Goal: Task Accomplishment & Management: Use online tool/utility

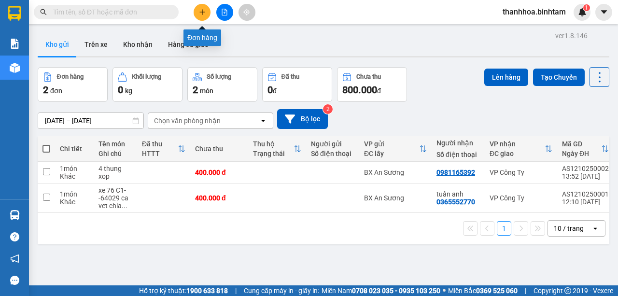
click at [200, 14] on icon "plus" at bounding box center [202, 12] width 7 height 7
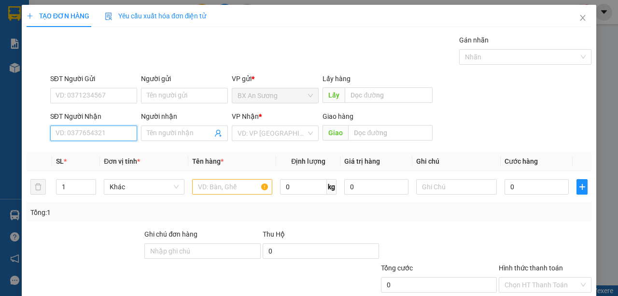
click at [108, 128] on input "SĐT Người Nhận" at bounding box center [93, 132] width 87 height 15
type input "0971896979"
click at [101, 151] on div "0971896979 - [PERSON_NAME]" at bounding box center [102, 152] width 95 height 11
type input "vương"
type input "thạch trụ"
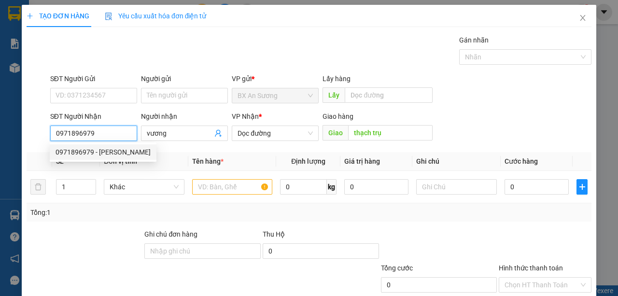
type input "300.000"
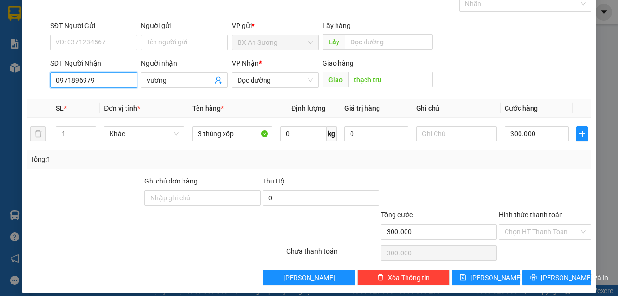
scroll to position [60, 0]
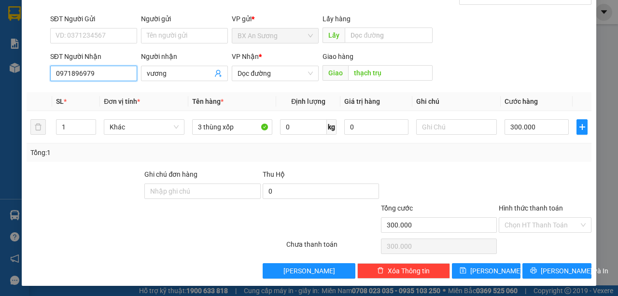
type input "0971896979"
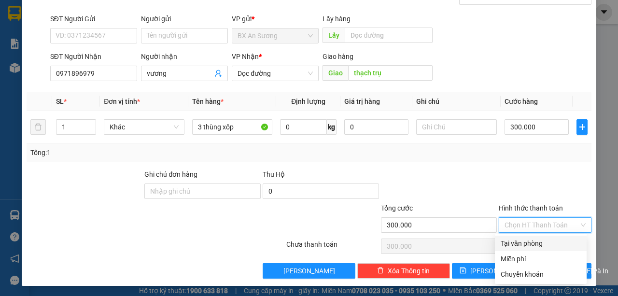
click at [565, 229] on input "Hình thức thanh toán" at bounding box center [541, 225] width 74 height 14
click at [541, 243] on div "Tại văn phòng" at bounding box center [540, 243] width 80 height 11
type input "0"
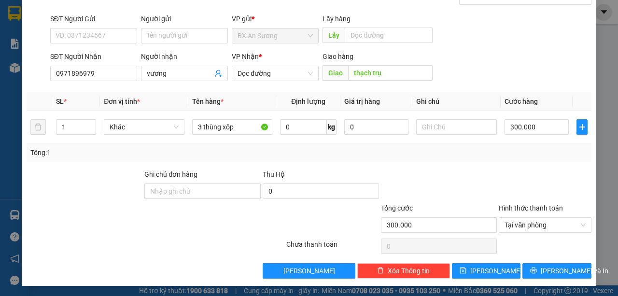
drag, startPoint x: 524, startPoint y: 288, endPoint x: 534, endPoint y: 247, distance: 42.1
click at [534, 247] on div at bounding box center [544, 245] width 95 height 19
click at [481, 269] on button "[PERSON_NAME]" at bounding box center [486, 270] width 69 height 15
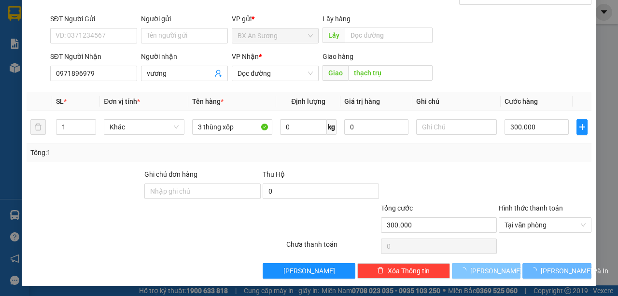
type input "0"
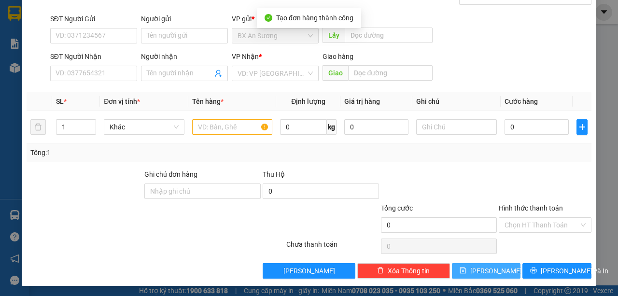
scroll to position [0, 0]
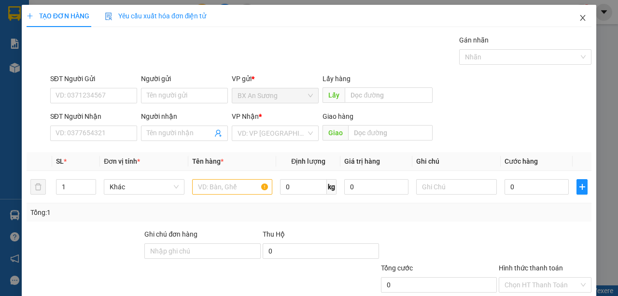
click at [578, 17] on icon "close" at bounding box center [582, 18] width 8 height 8
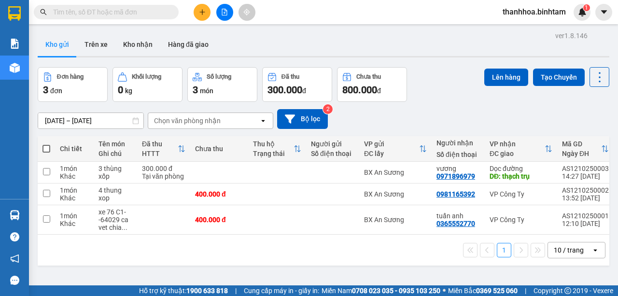
click at [47, 149] on span at bounding box center [46, 149] width 8 height 8
click at [46, 144] on input "checkbox" at bounding box center [46, 144] width 0 height 0
checkbox input "true"
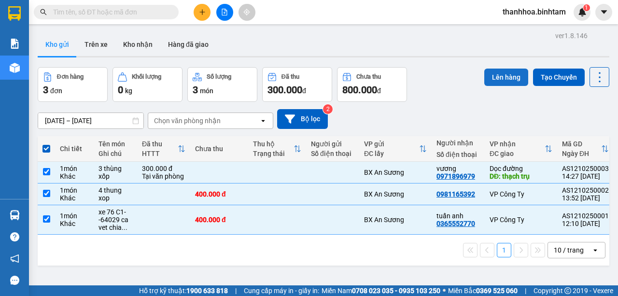
click at [493, 79] on button "Lên hàng" at bounding box center [506, 77] width 44 height 17
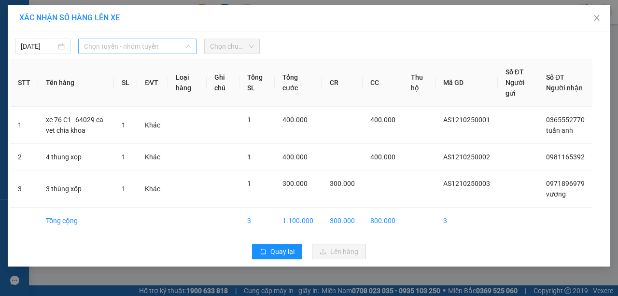
click at [173, 48] on span "Chọn tuyến - nhóm tuyến" at bounding box center [137, 46] width 107 height 14
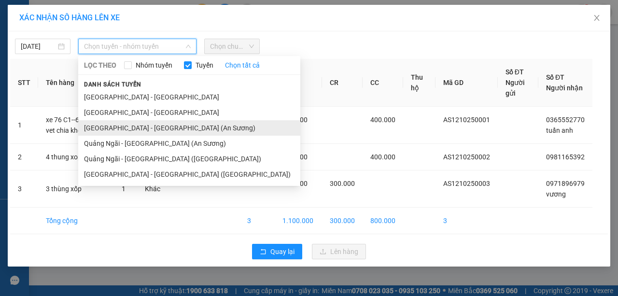
click at [186, 125] on li "[GEOGRAPHIC_DATA] - [GEOGRAPHIC_DATA] (An Sương)" at bounding box center [189, 127] width 222 height 15
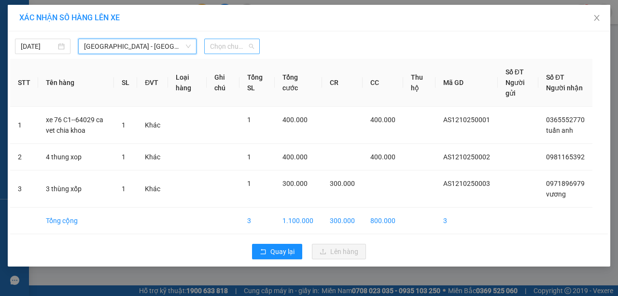
click at [249, 42] on span "Chọn chuyến" at bounding box center [232, 46] width 44 height 14
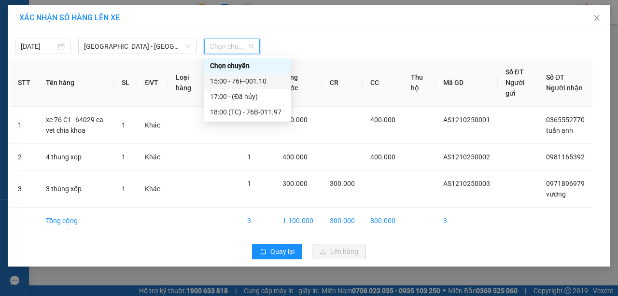
click at [264, 82] on div "15:00 - 76F-001.10" at bounding box center [247, 81] width 75 height 11
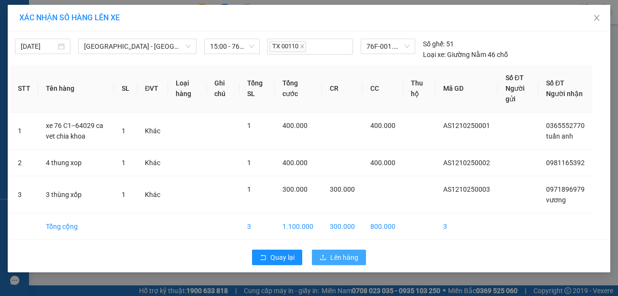
click at [334, 255] on span "Lên hàng" at bounding box center [344, 257] width 28 height 11
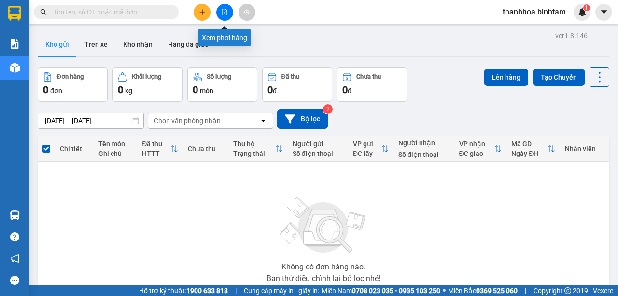
click at [226, 13] on icon "file-add" at bounding box center [224, 12] width 7 height 7
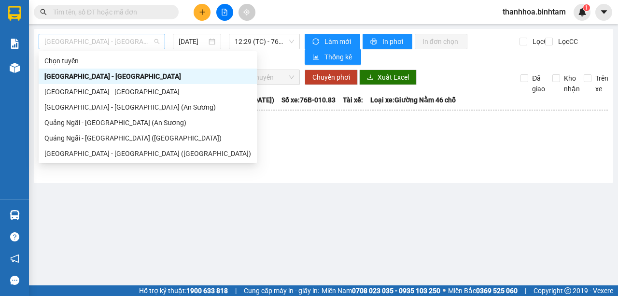
click at [156, 40] on span "[GEOGRAPHIC_DATA] - [GEOGRAPHIC_DATA]" at bounding box center [101, 41] width 115 height 14
click at [144, 107] on div "[GEOGRAPHIC_DATA] - [GEOGRAPHIC_DATA] (An Sương)" at bounding box center [147, 107] width 206 height 11
type input "[DATE]"
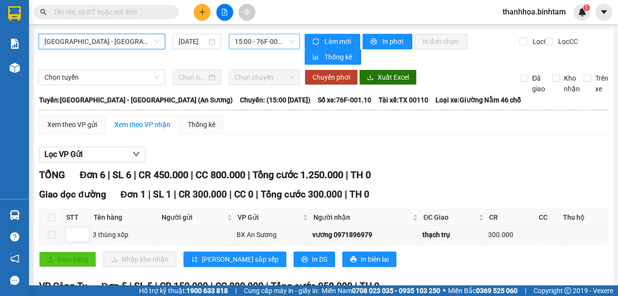
click at [262, 41] on span "15:00 - 76F-001.10" at bounding box center [263, 41] width 59 height 14
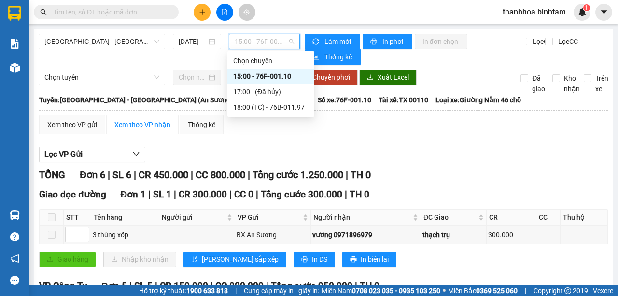
click at [300, 75] on div "15:00 - 76F-001.10" at bounding box center [270, 76] width 75 height 11
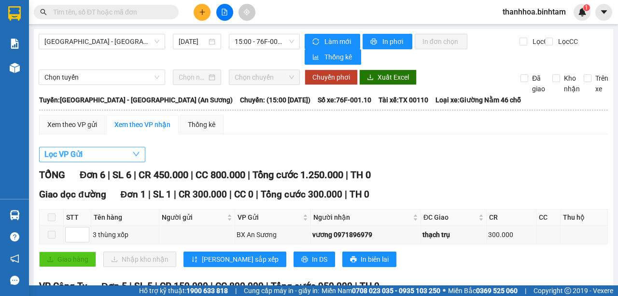
click at [116, 151] on button "Lọc VP Gửi" at bounding box center [92, 154] width 106 height 15
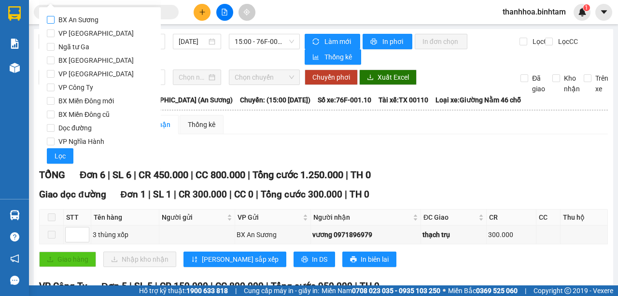
click at [49, 20] on input "BX An Sương" at bounding box center [51, 20] width 8 height 8
checkbox input "true"
click at [68, 159] on button "Lọc" at bounding box center [60, 155] width 27 height 15
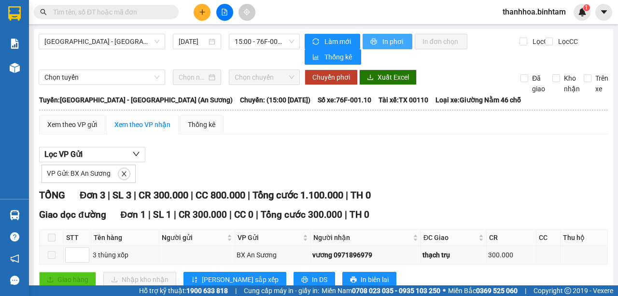
click at [382, 40] on span "In phơi" at bounding box center [393, 41] width 22 height 11
